Goal: Task Accomplishment & Management: Manage account settings

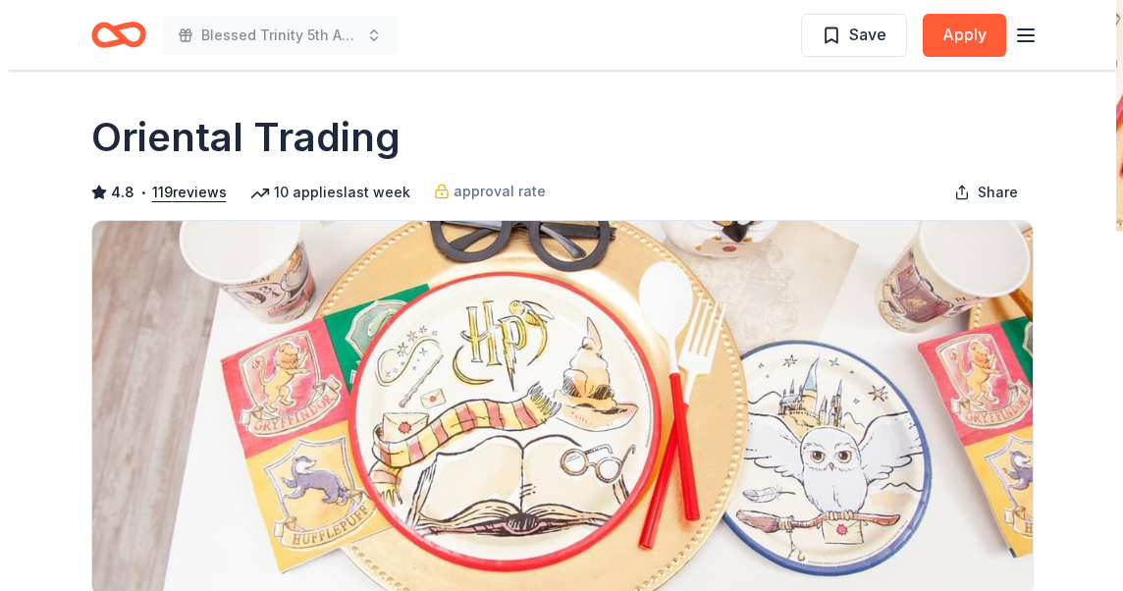
scroll to position [98, 0]
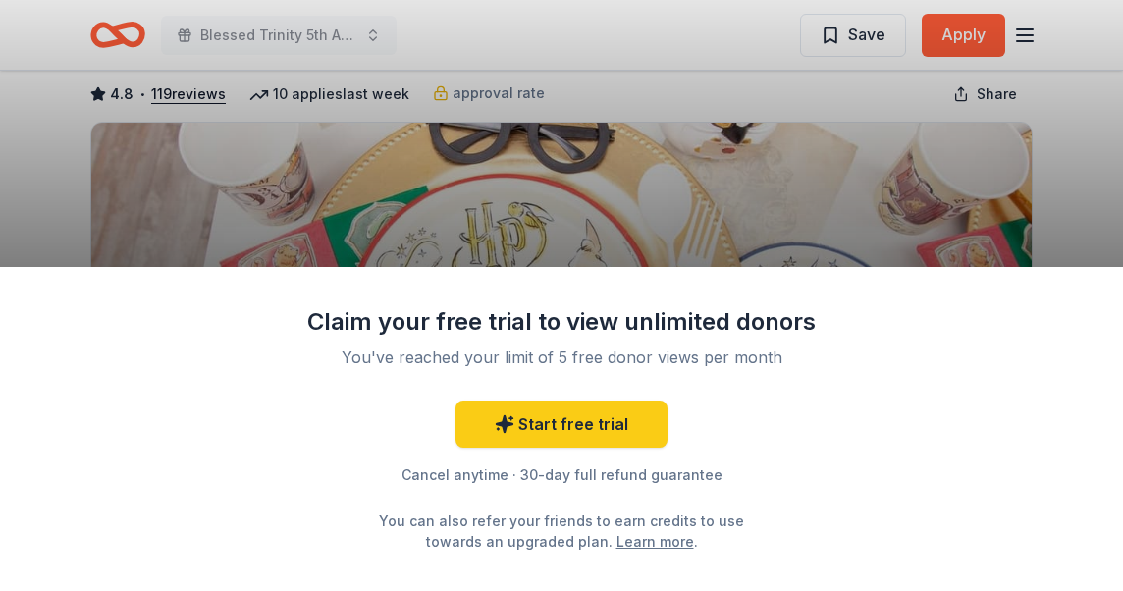
click at [861, 33] on div "Claim your free trial to view unlimited donors You've reached your limit of 5 f…" at bounding box center [561, 295] width 1123 height 591
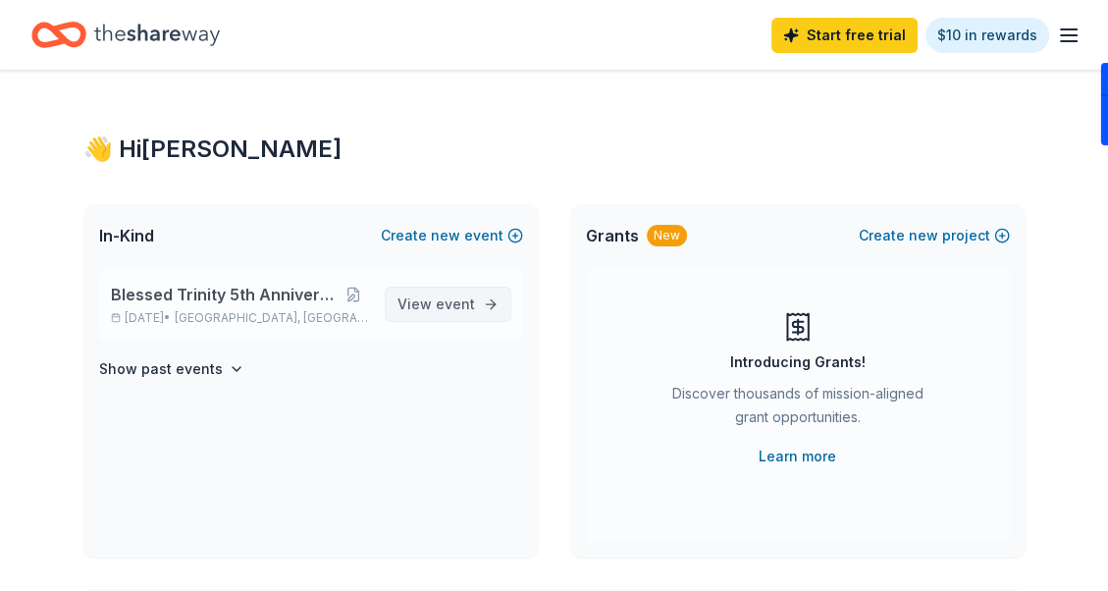
click at [441, 301] on span "event" at bounding box center [455, 303] width 39 height 17
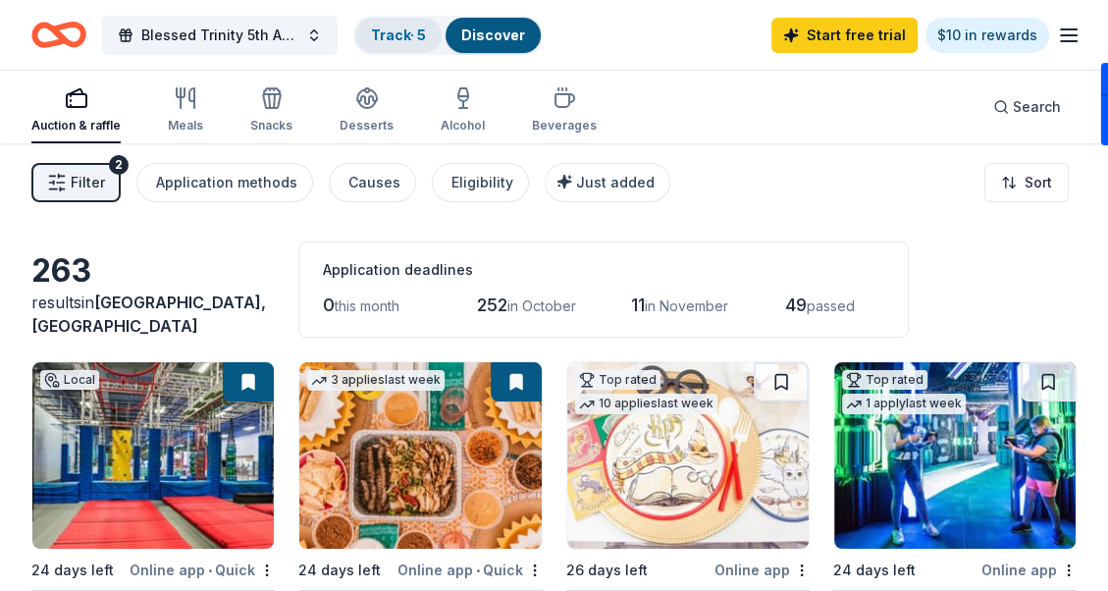
click at [388, 33] on link "Track · 5" at bounding box center [398, 34] width 55 height 17
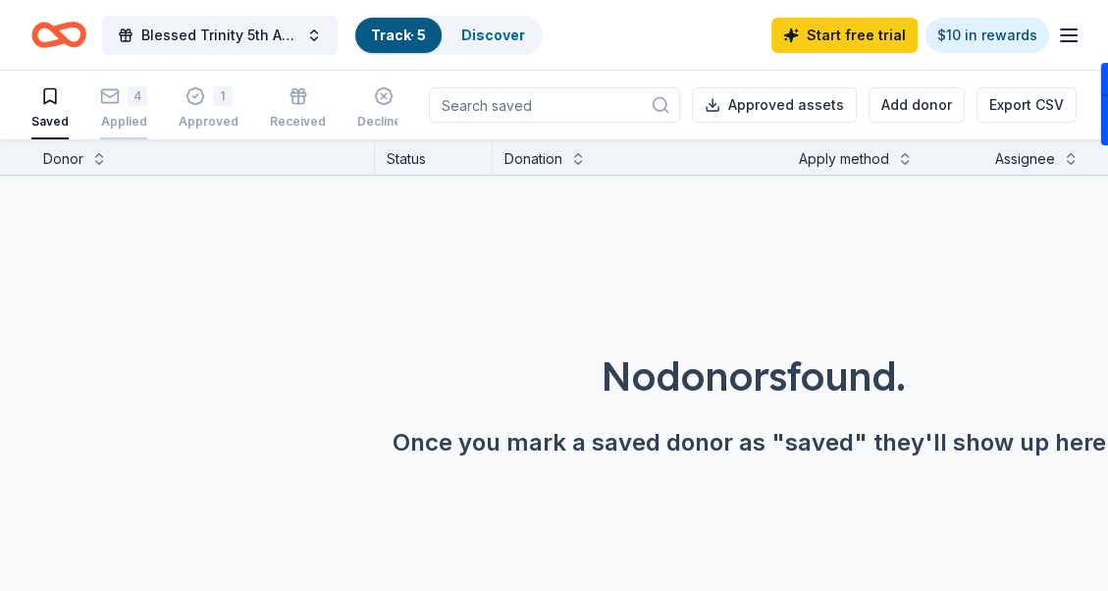
click at [118, 99] on div "4" at bounding box center [123, 96] width 47 height 20
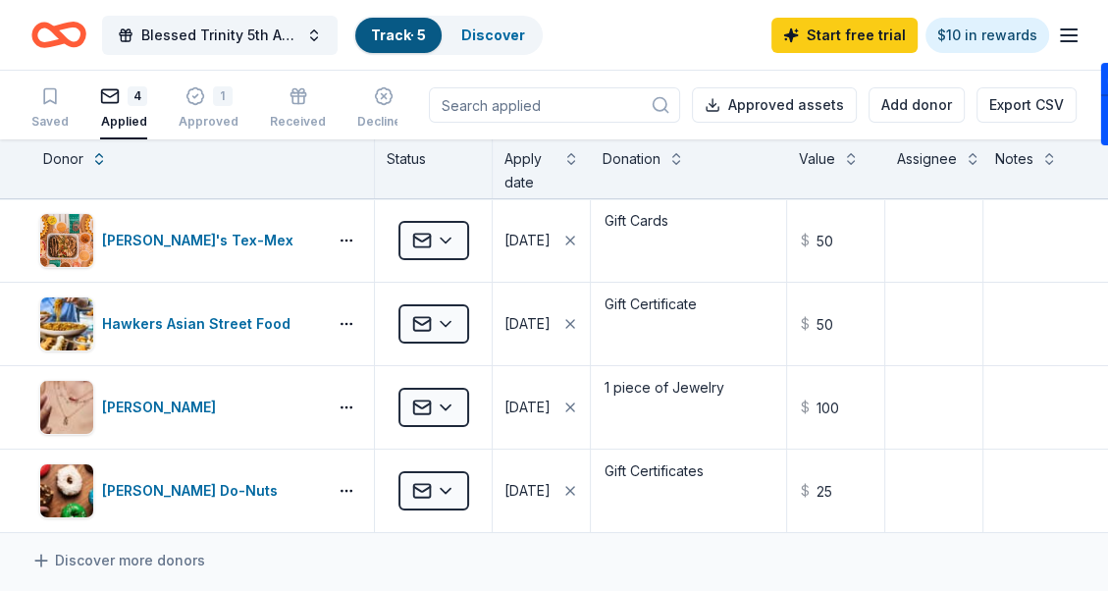
click at [1068, 26] on icon "button" at bounding box center [1069, 36] width 24 height 24
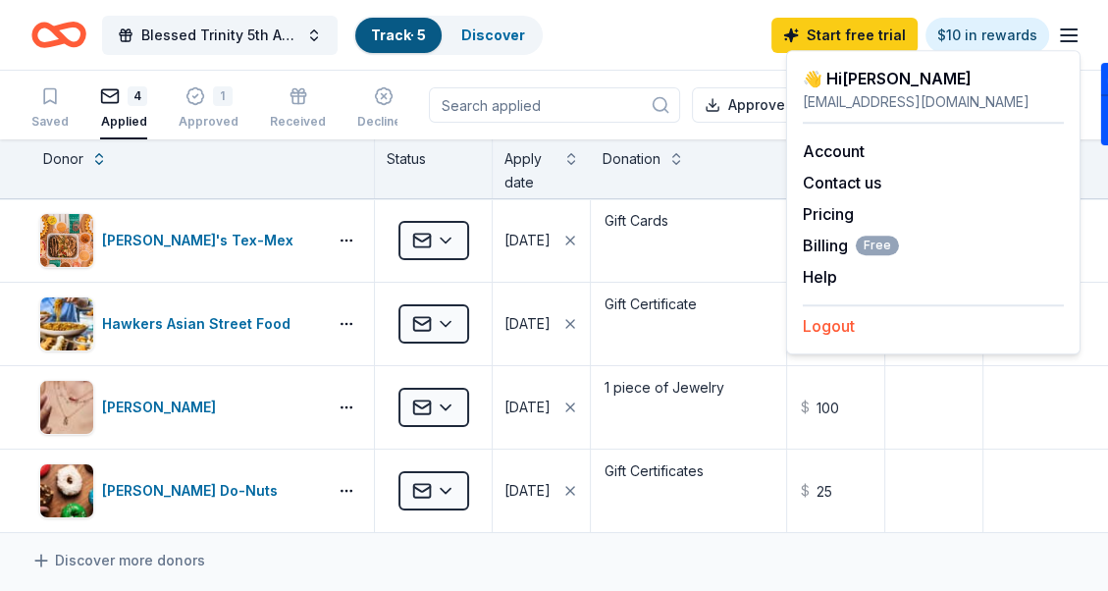
click at [820, 323] on button "Logout" at bounding box center [829, 326] width 52 height 24
